Goal: Information Seeking & Learning: Learn about a topic

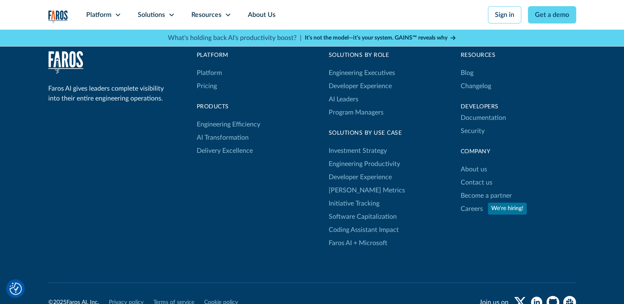
scroll to position [2762, 0]
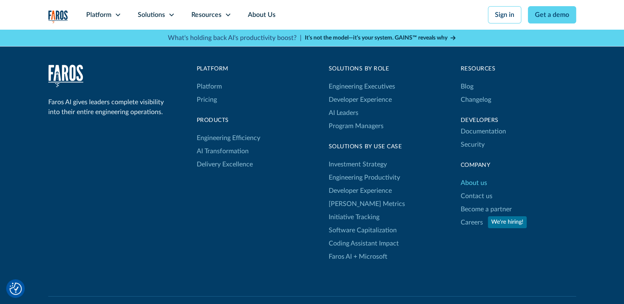
click at [469, 176] on link "About us" at bounding box center [473, 182] width 26 height 13
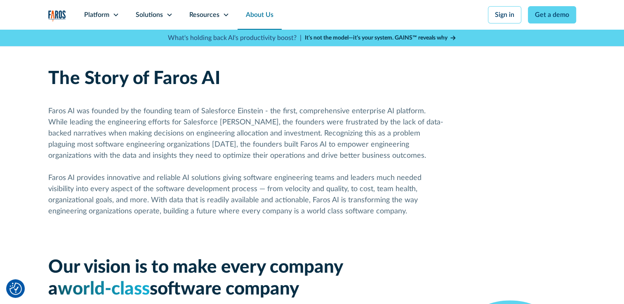
scroll to position [453, 0]
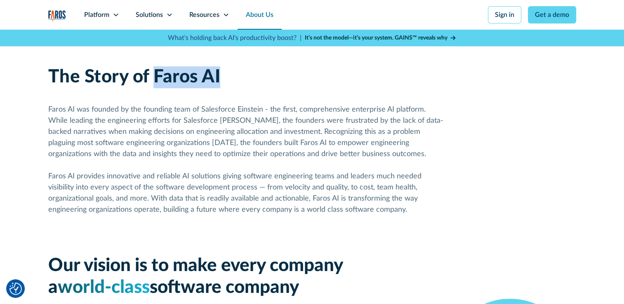
drag, startPoint x: 154, startPoint y: 78, endPoint x: 219, endPoint y: 78, distance: 65.1
click at [219, 78] on h2 "The Story of Faros AI" at bounding box center [134, 77] width 172 height 22
copy h2 "Faros AI"
